Goal: Book appointment/travel/reservation

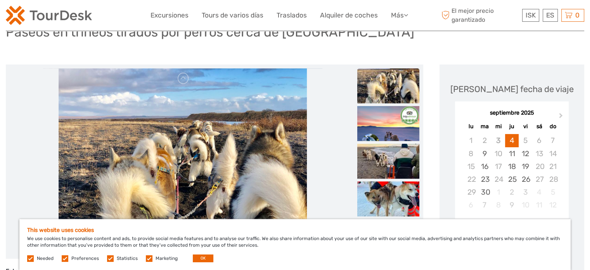
scroll to position [39, 0]
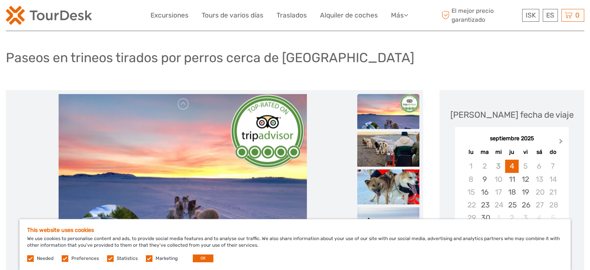
click at [561, 140] on span "Next Month" at bounding box center [561, 142] width 0 height 11
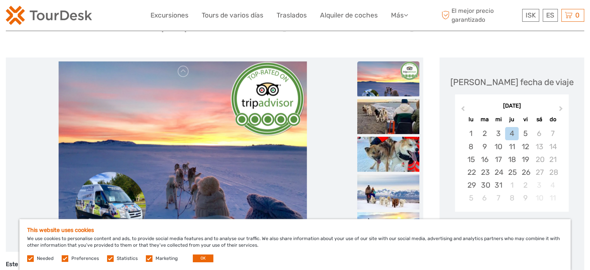
scroll to position [155, 0]
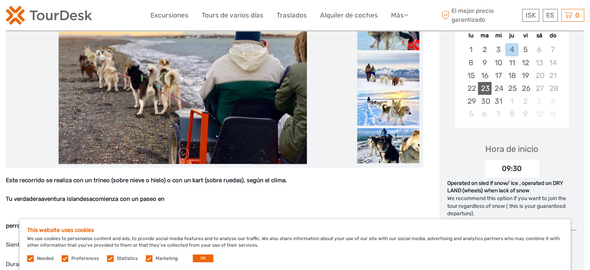
click at [486, 87] on div "23" at bounding box center [485, 88] width 14 height 13
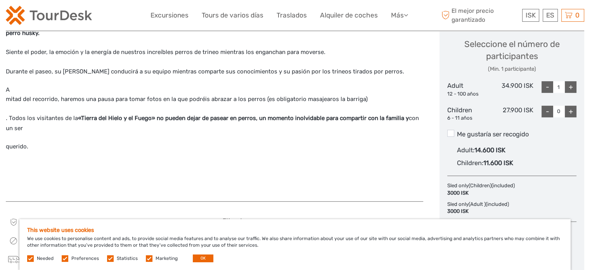
scroll to position [349, 0]
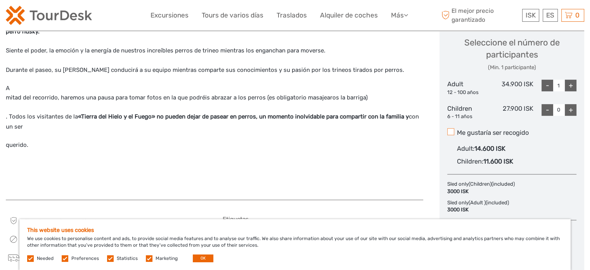
click at [452, 132] on span at bounding box center [450, 131] width 7 height 7
click at [457, 130] on input "Me gustaría ser recogido" at bounding box center [457, 130] width 0 height 0
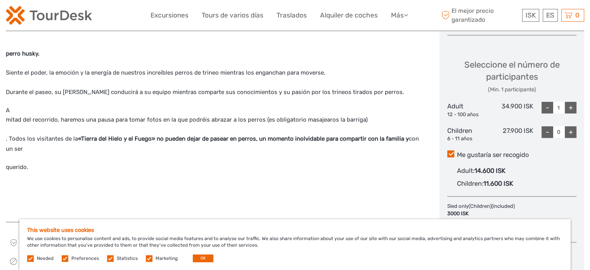
scroll to position [310, 0]
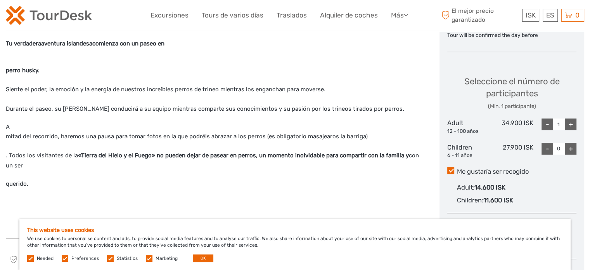
click at [573, 123] on div "+" at bounding box center [571, 124] width 12 height 12
click at [569, 122] on div "+" at bounding box center [571, 124] width 12 height 12
click at [556, 185] on div "Adult : 14.600 ISK" at bounding box center [517, 187] width 120 height 13
click at [457, 168] on input "Me gustaría ser recogido" at bounding box center [457, 168] width 0 height 0
click at [450, 170] on span at bounding box center [450, 170] width 7 height 7
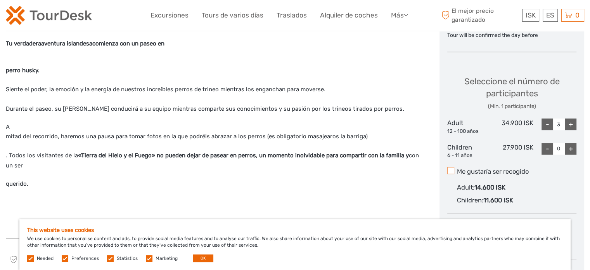
click at [457, 168] on input "Me gustaría ser recogido" at bounding box center [457, 168] width 0 height 0
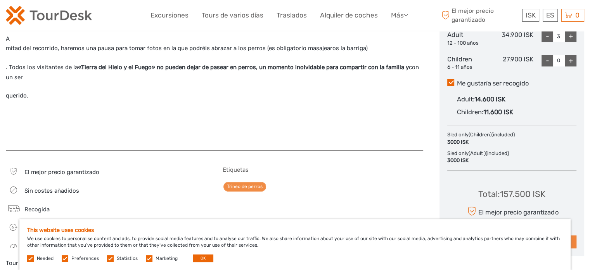
scroll to position [349, 0]
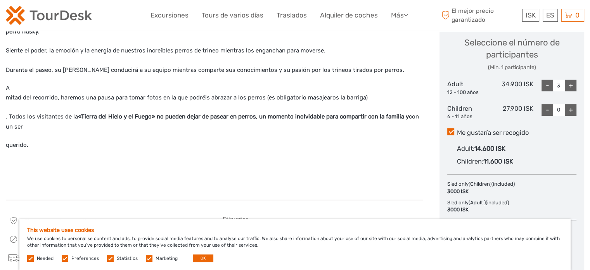
click at [546, 86] on div "-" at bounding box center [548, 86] width 12 height 12
click at [546, 85] on div "-" at bounding box center [548, 86] width 12 height 12
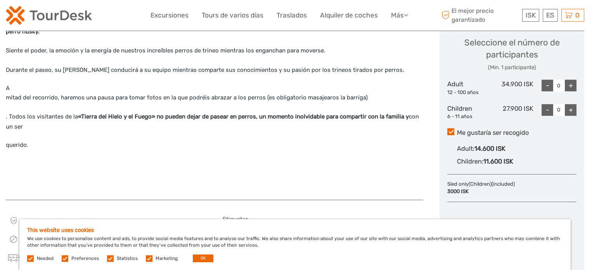
click at [546, 85] on div "-" at bounding box center [548, 86] width 12 height 12
click at [572, 87] on div "+" at bounding box center [571, 86] width 12 height 12
type input "1"
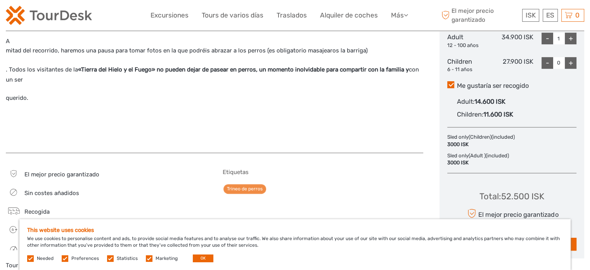
scroll to position [310, 0]
